Goal: Ask a question: Seek information or help from site administrators or community

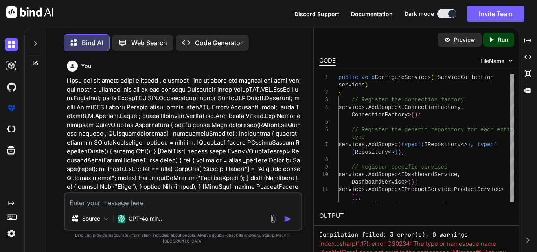
scroll to position [13126, 0]
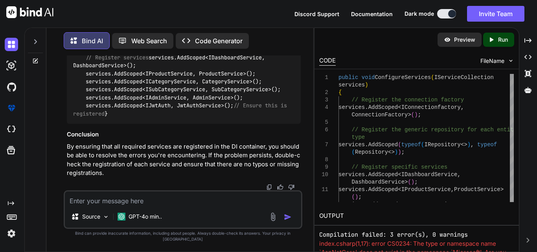
click at [94, 205] on textarea at bounding box center [183, 198] width 236 height 14
type textarea "c"
type textarea "x"
type textarea "cr"
type textarea "x"
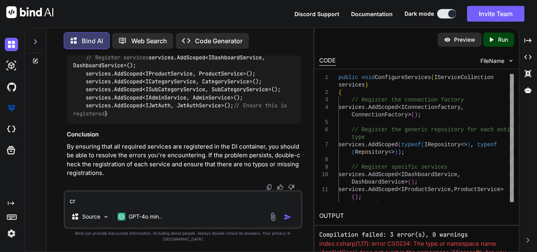
type textarea "cre"
type textarea "x"
type textarea "crea"
type textarea "x"
type textarea "creat"
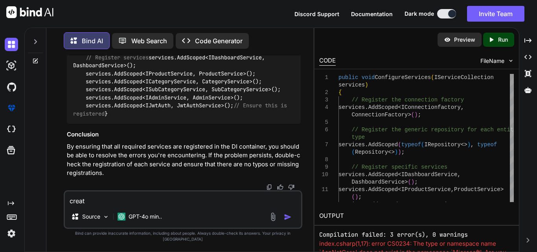
type textarea "x"
type textarea "create"
type textarea "x"
type textarea "create"
type textarea "x"
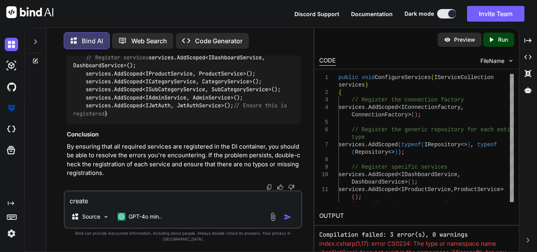
type textarea "create a"
type textarea "x"
type textarea "create a"
type textarea "x"
type textarea "create a s"
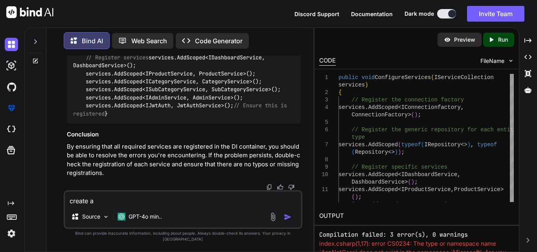
type textarea "x"
type textarea "create a si"
type textarea "x"
type textarea "create a sid"
type textarea "x"
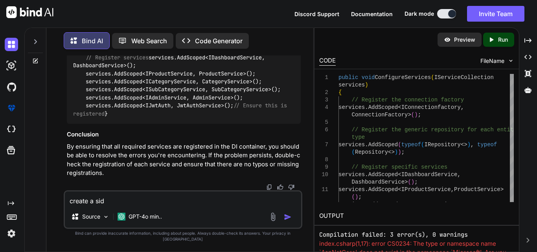
type textarea "create a side"
type textarea "x"
type textarea "create a side"
type textarea "x"
type textarea "create a side b"
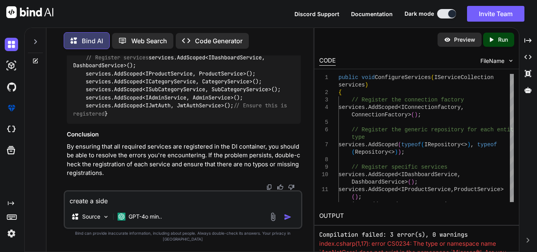
type textarea "x"
type textarea "create a side ba"
type textarea "x"
type textarea "create a side bar"
type textarea "x"
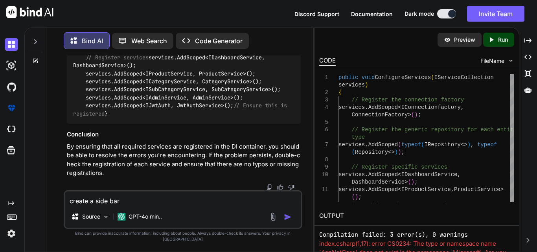
type textarea "create a side bar"
type textarea "x"
type textarea "create a side bar f"
type textarea "x"
type textarea "create a side bar fo"
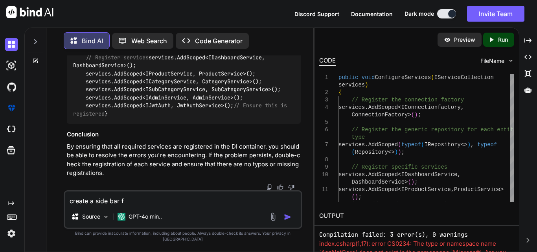
type textarea "x"
type textarea "create a side bar for"
type textarea "x"
type textarea "create a side bar for"
type textarea "x"
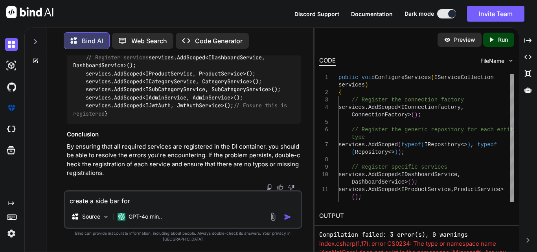
type textarea "create a side bar for i"
type textarea "x"
type textarea "create a side bar for in"
type textarea "x"
type textarea "create a side bar for ind"
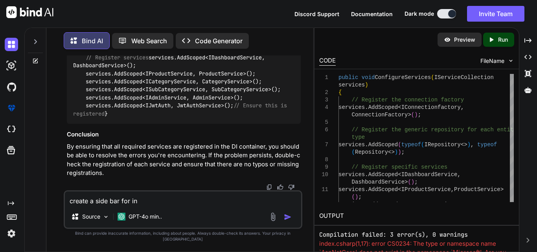
type textarea "x"
type textarea "create a side bar for [GEOGRAPHIC_DATA]"
type textarea "x"
type textarea "create a side bar for index"
type textarea "x"
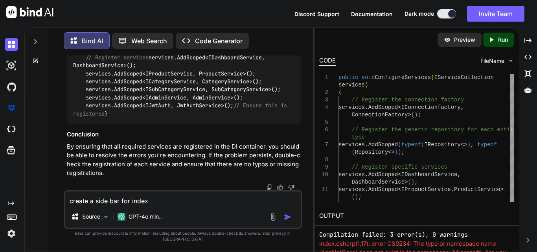
type textarea "create a side bar for index"
type textarea "x"
type textarea "create a side bar for index p"
type textarea "x"
type textarea "create a side bar for index pa"
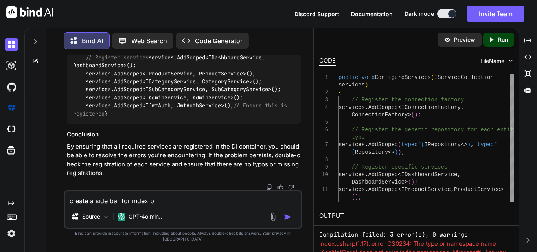
type textarea "x"
type textarea "create a side bar for index pag"
type textarea "x"
type textarea "create a side bar for index page"
type textarea "x"
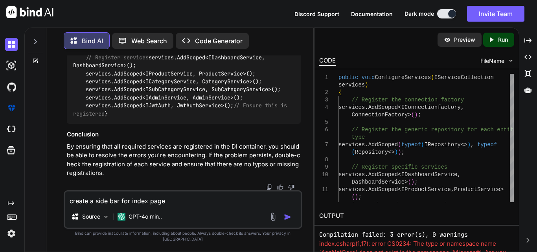
type textarea "create a side bar for index page"
type textarea "x"
type textarea "create a side bar for index page t"
type textarea "x"
type textarea "create a side bar for index page th"
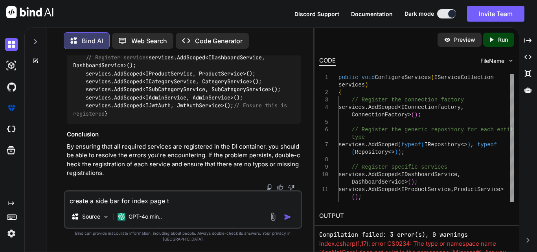
type textarea "x"
type textarea "create a side bar for index page tha"
type textarea "x"
type textarea "create a side bar for index page that"
type textarea "x"
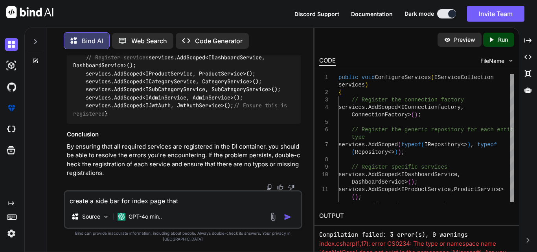
type textarea "create a side bar for index page that"
type textarea "x"
type textarea "create a side bar for index page that w"
type textarea "x"
type textarea "create a side bar for index page that wh"
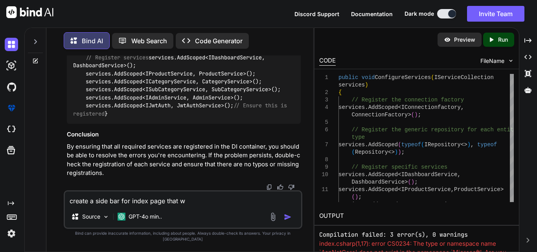
type textarea "x"
type textarea "create a side bar for index page that whe"
type textarea "x"
type textarea "create a side bar for index page that when"
type textarea "x"
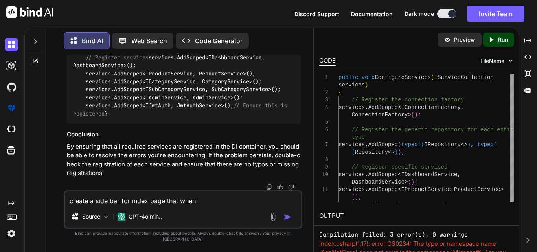
type textarea "create a side bar for index page that when"
type textarea "x"
type textarea "create a side bar for index page that when a"
type textarea "x"
type textarea "create a side bar for index page that when ad"
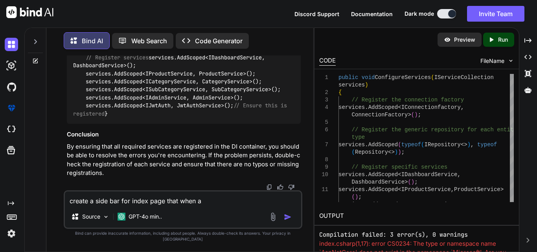
type textarea "x"
type textarea "create a side bar for index page that when adm"
type textarea "x"
type textarea "create a side bar for index page that when admi"
type textarea "x"
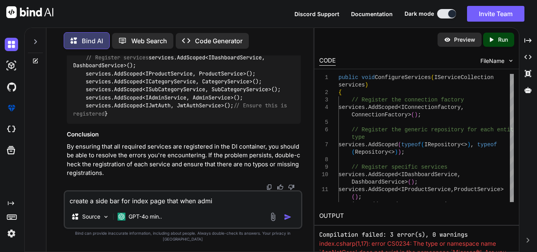
type textarea "create a side bar for index page that when admin"
type textarea "x"
type textarea "create a side bar for index page that when admin"
type textarea "x"
type textarea "create a side bar for index page that when admin l"
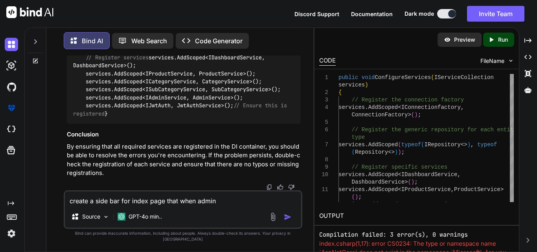
type textarea "x"
type textarea "create a side bar for index page that when admin lo"
type textarea "x"
type textarea "create a side bar for index page that when admin log"
type textarea "x"
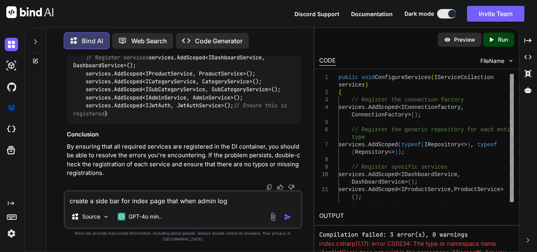
type textarea "create a side bar for index page that when admin logi"
type textarea "x"
type textarea "create a side bar for index page that when admin logi"
type textarea "x"
type textarea "create a side bar for index page that when admin logi m"
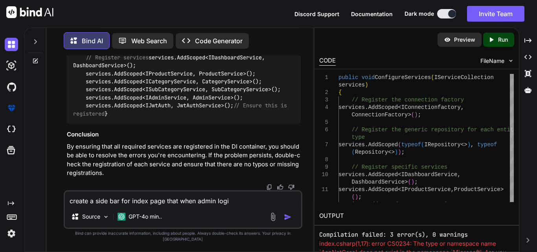
type textarea "x"
type textarea "create a side bar for index page that when admin logi"
type textarea "x"
type textarea "create a side bar for index page that when admin logi"
type textarea "x"
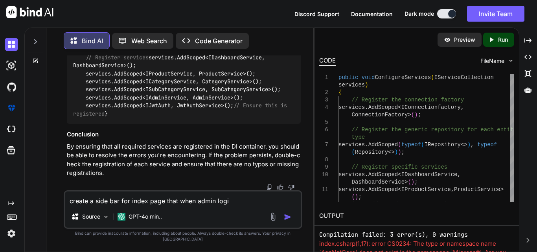
type textarea "create a side bar for index page that when admin login"
type textarea "x"
type textarea "create a side bar for index page that when admin login"
type textarea "x"
type textarea "create a side bar for index page that when admin login i"
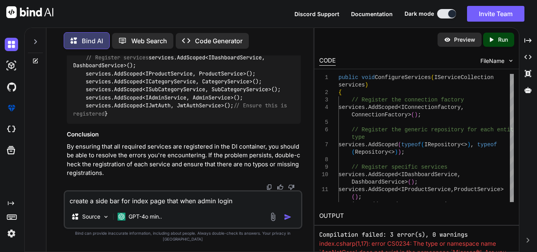
type textarea "x"
type textarea "create a side bar for index page that when admin login it"
type textarea "x"
type textarea "create a side bar for index page that when admin login it"
type textarea "x"
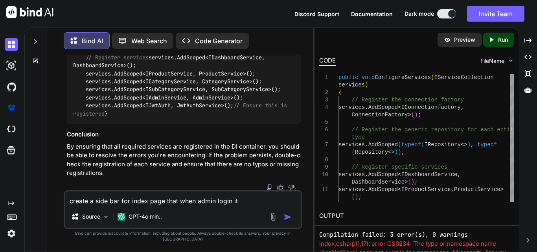
type textarea "create a side bar for index page that when admin login it w"
type textarea "x"
type textarea "create a side bar for index page that when admin login it wi"
type textarea "x"
type textarea "create a side bar for index page that when admin login it wil"
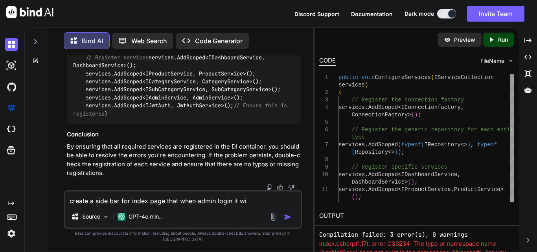
type textarea "x"
type textarea "create a side bar for index page that when admin login it will"
type textarea "x"
type textarea "create a side bar for index page that when admin login it will"
type textarea "x"
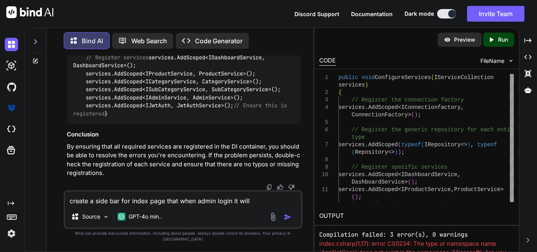
type textarea "create a side bar for index page that when admin login it will r"
type textarea "x"
type textarea "create a side bar for index page that when admin login it will re"
type textarea "x"
type textarea "create a side bar for index page that when admin login it will red"
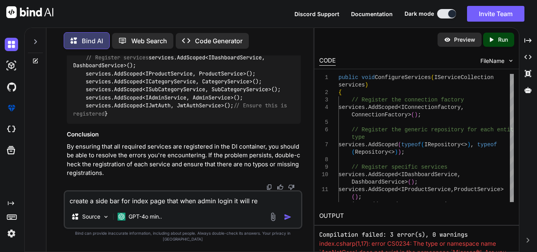
type textarea "x"
type textarea "create a side bar for index page that when admin login it will redi"
type textarea "x"
type textarea "create a side bar for index page that when admin login it will redir"
type textarea "x"
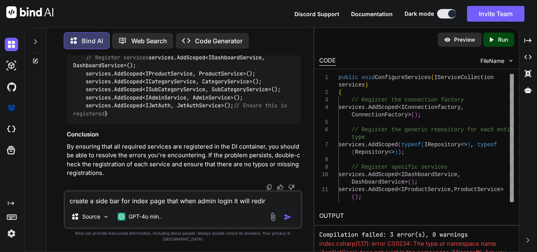
type textarea "create a side bar for index page that when admin login it will redire"
type textarea "x"
type textarea "create a side bar for index page that when admin login it will redirec"
type textarea "x"
type textarea "create a side bar for index page that when admin login it will redirect"
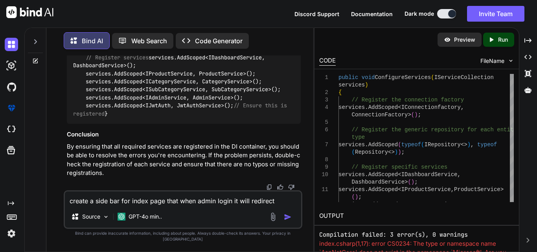
type textarea "x"
type textarea "create a side bar for index page that when admin login it will redirect"
type textarea "x"
type textarea "create a side bar for index page that when admin login it will redirect t"
type textarea "x"
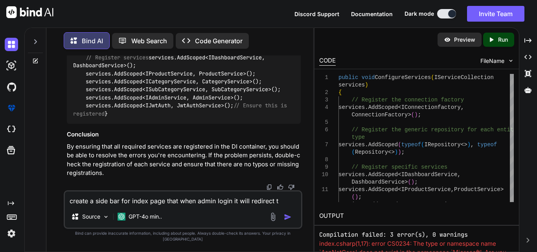
type textarea "create a side bar for index page that when admin login it will redirect to"
type textarea "x"
type textarea "create a side bar for index page that when admin login it will redirect to"
type textarea "x"
type textarea "create a side bar for index page that when admin login it will redirect to t"
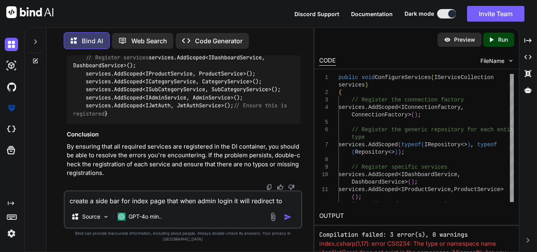
type textarea "x"
type textarea "create a side bar for index page that when admin login it will redirect to th"
type textarea "x"
type textarea "create a side bar for index page that when admin login it will redirect to th e"
type textarea "x"
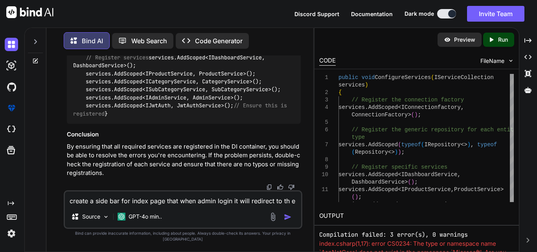
type textarea "create a side bar for index page that when admin login it will redirect to th ei"
type textarea "x"
type textarea "create a side bar for index page that when admin login it will redirect to th e…"
type textarea "x"
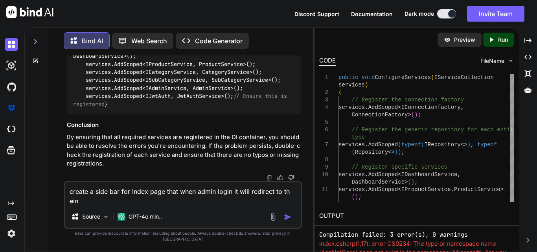
type textarea "create a side bar for index page that when admin login it will redirect to th e…"
type textarea "x"
type textarea "create a side bar for index page that when admin login it will redirect to th e…"
type textarea "x"
type textarea "create a side bar for index page that when admin login it will redirect to th e…"
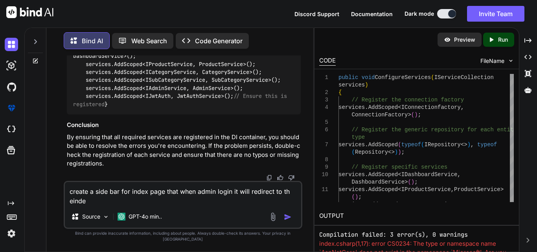
type textarea "x"
type textarea "create a side bar for index page that when admin login it will redirect to th e…"
type textarea "x"
type textarea "create a side bar for index page that when admin login it will redirect to th e…"
type textarea "x"
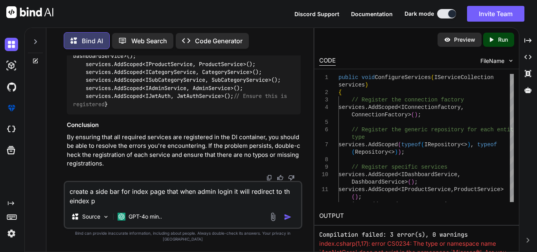
type textarea "create a side bar for index page that when admin login it will redirect to th e…"
type textarea "x"
type textarea "create a side bar for index page that when admin login it will redirect to th e…"
type textarea "x"
type textarea "create a side bar for index page that when admin login it will redirect to th e…"
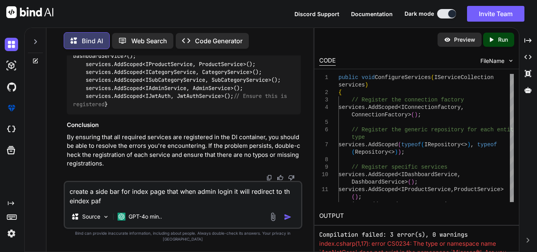
type textarea "x"
type textarea "create a side bar for index page that when admin login it will redirect to th e…"
type textarea "x"
type textarea "create a side bar for index page that when admin login it will redirect to th e…"
type textarea "x"
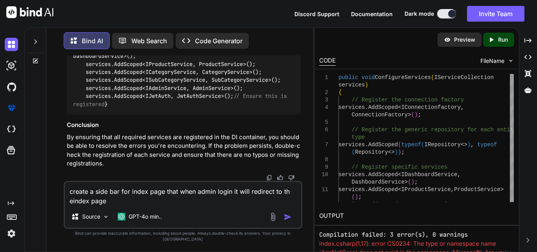
type textarea "create a side bar for index page that when admin login it will redirect to th e…"
type textarea "x"
type textarea "create a side bar for index page that when admin login it will redirect to th e…"
type textarea "x"
type textarea "create a side bar for index page that when admin login it will redirect to th e…"
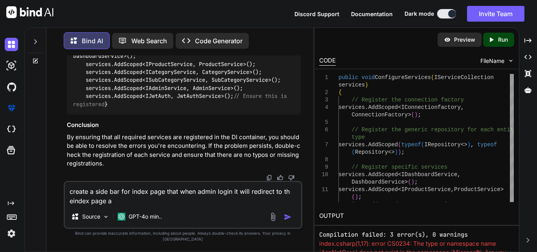
type textarea "x"
type textarea "create a side bar for index page that when admin login it will redirect to th e…"
type textarea "x"
type textarea "create a side bar for index page that when admin login it will redirect to th e…"
type textarea "x"
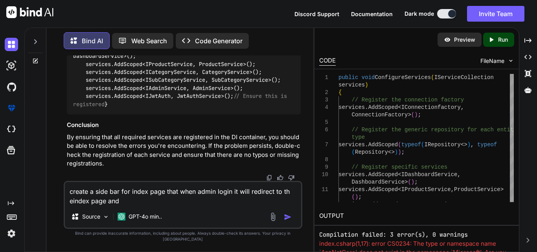
type textarea "create a side bar for index page that when admin login it will redirect to th e…"
type textarea "x"
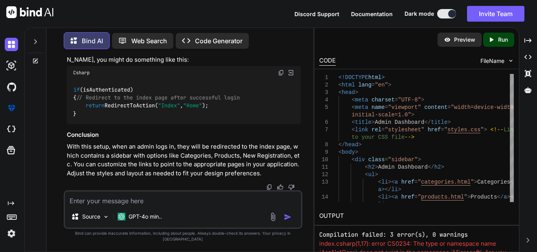
scroll to position [14142, 0]
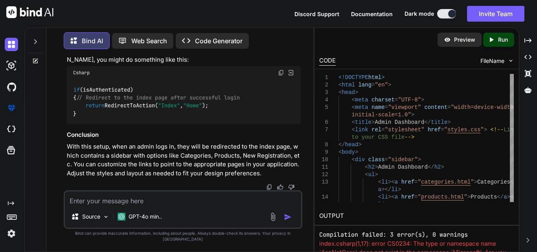
click at [107, 205] on textarea at bounding box center [183, 198] width 236 height 14
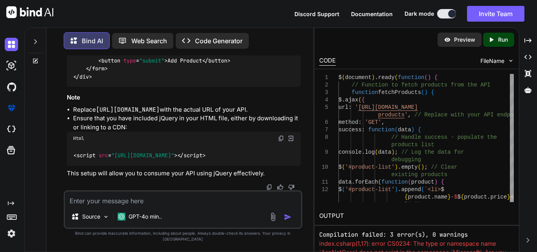
scroll to position [15902, 0]
drag, startPoint x: 237, startPoint y: 125, endPoint x: 219, endPoint y: 133, distance: 19.5
